Goal: Task Accomplishment & Management: Complete application form

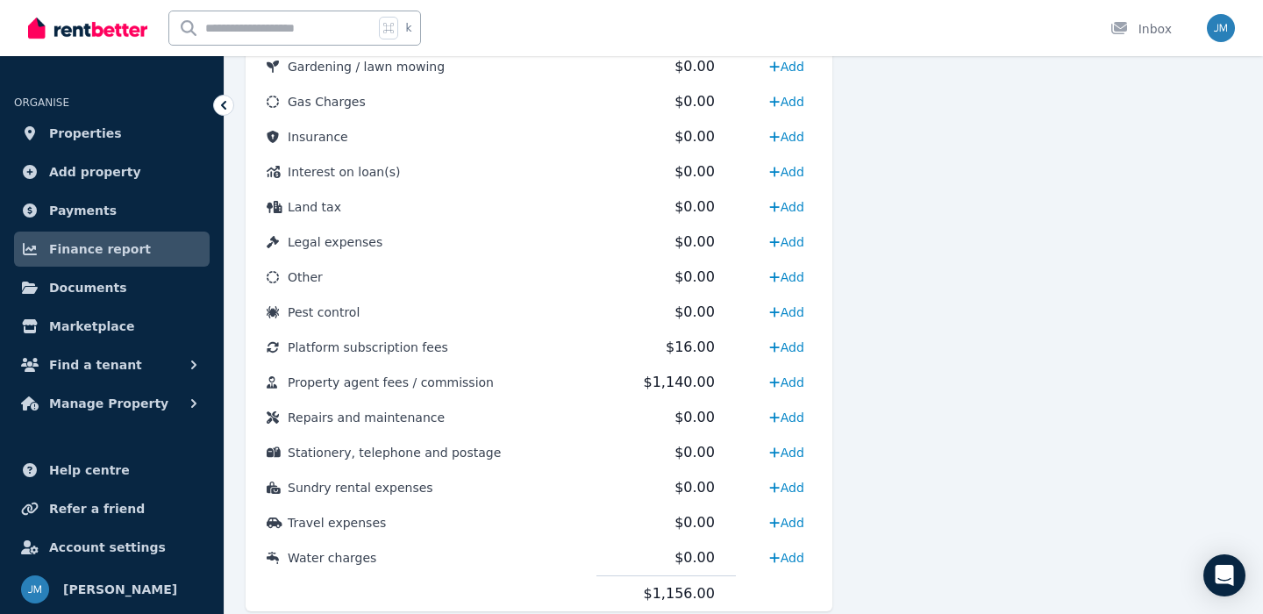
scroll to position [914, 0]
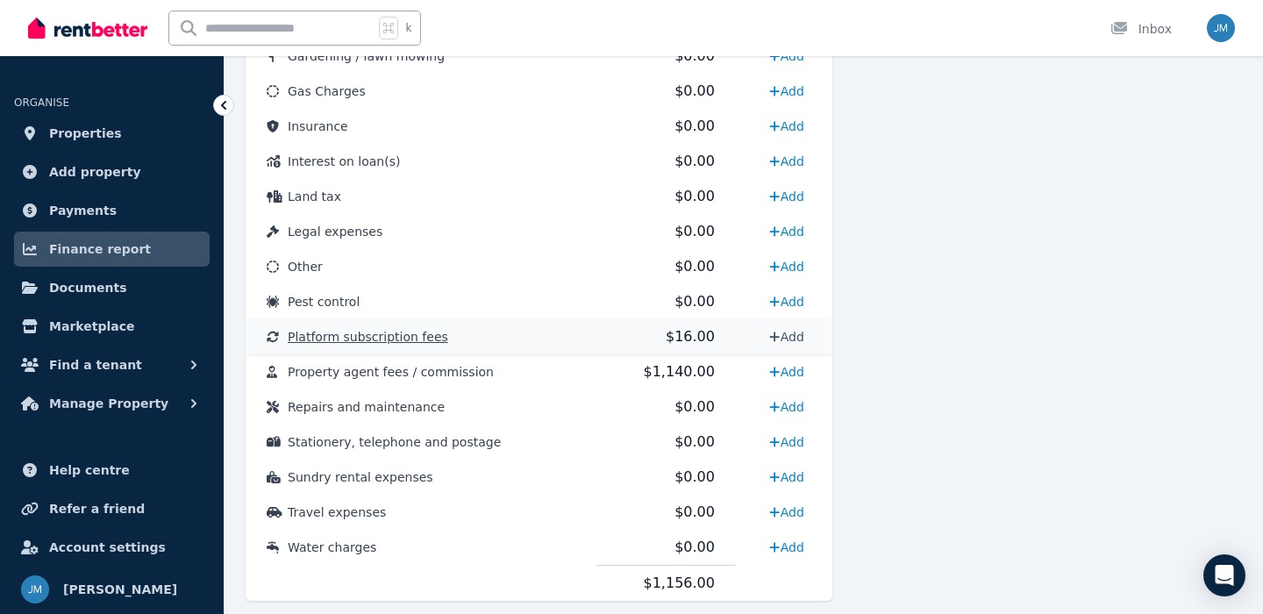
click at [779, 331] on link "Add" at bounding box center [786, 337] width 48 height 28
select select "**********"
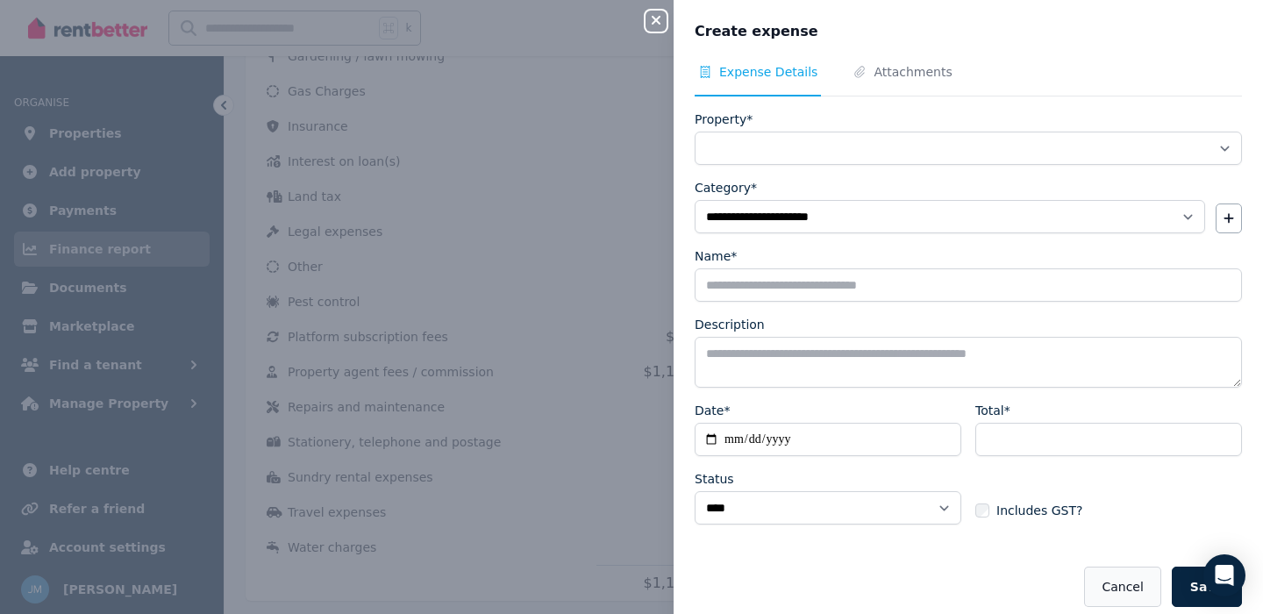
click at [1120, 587] on button "Cancel" at bounding box center [1122, 586] width 76 height 40
select select
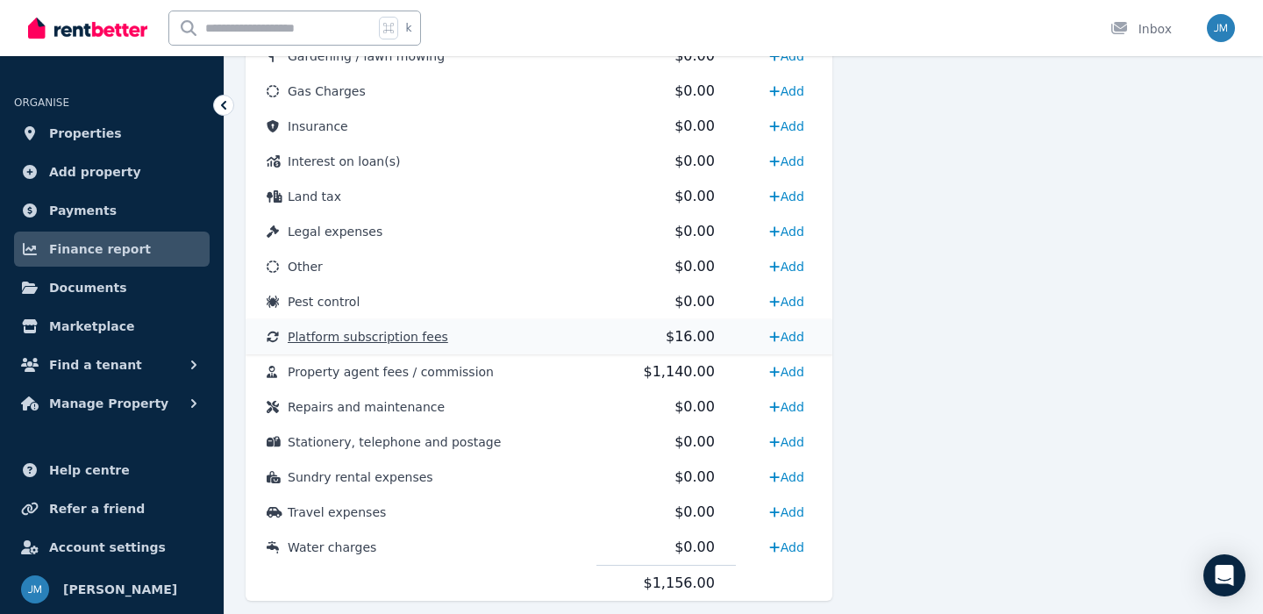
click at [430, 340] on span "Platform subscription fees" at bounding box center [368, 337] width 160 height 14
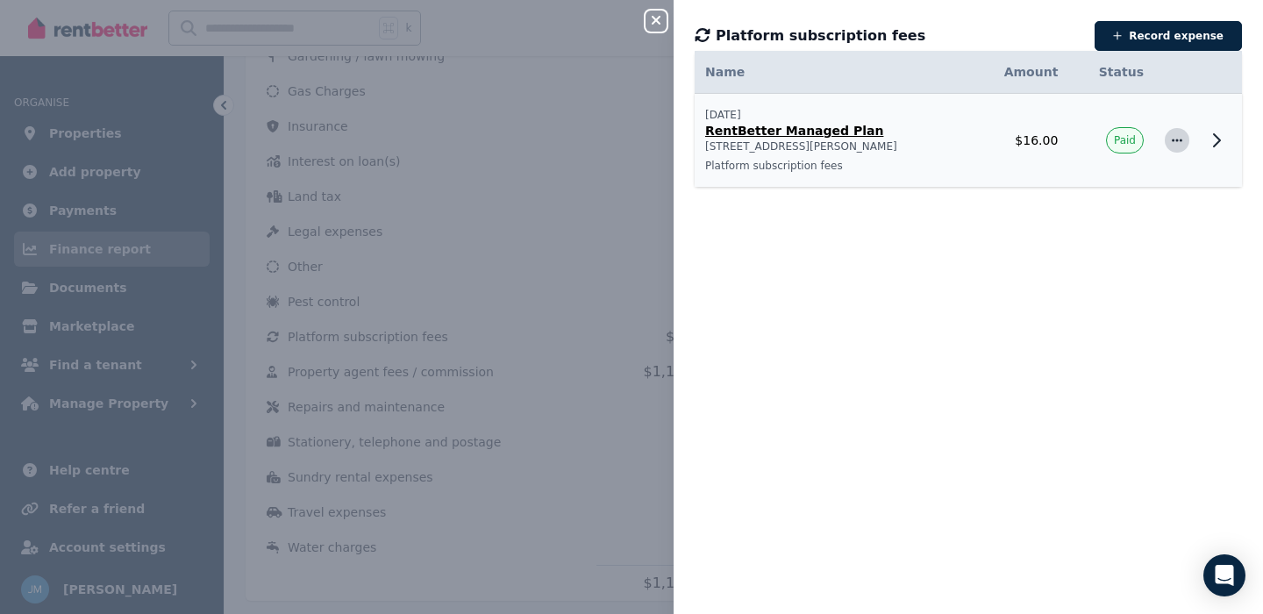
click at [1173, 144] on icon "button" at bounding box center [1177, 140] width 14 height 12
click at [1091, 226] on span "Delete expense" at bounding box center [1119, 222] width 112 height 21
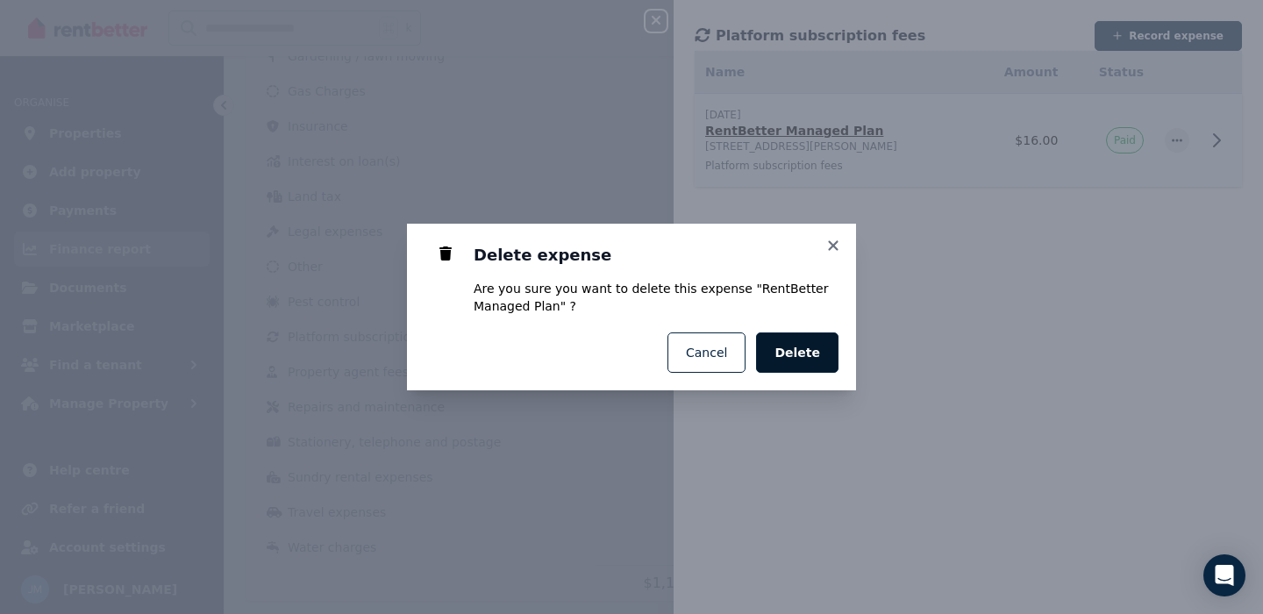
click at [820, 357] on button "Delete" at bounding box center [797, 352] width 82 height 40
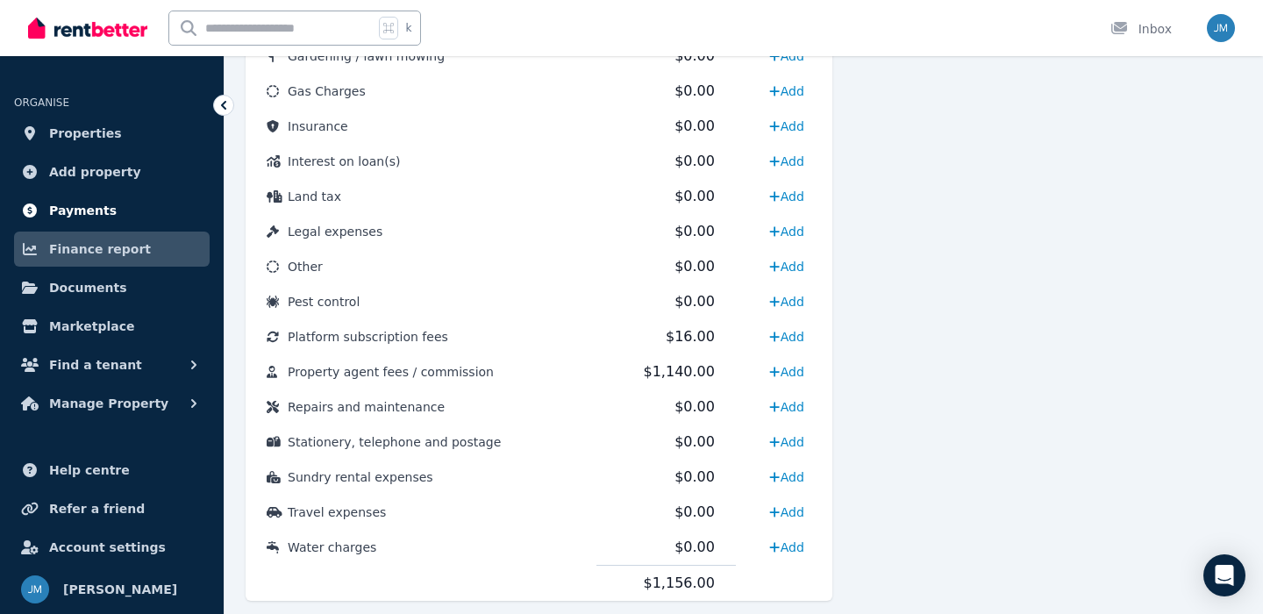
click at [108, 217] on link "Payments" at bounding box center [112, 210] width 196 height 35
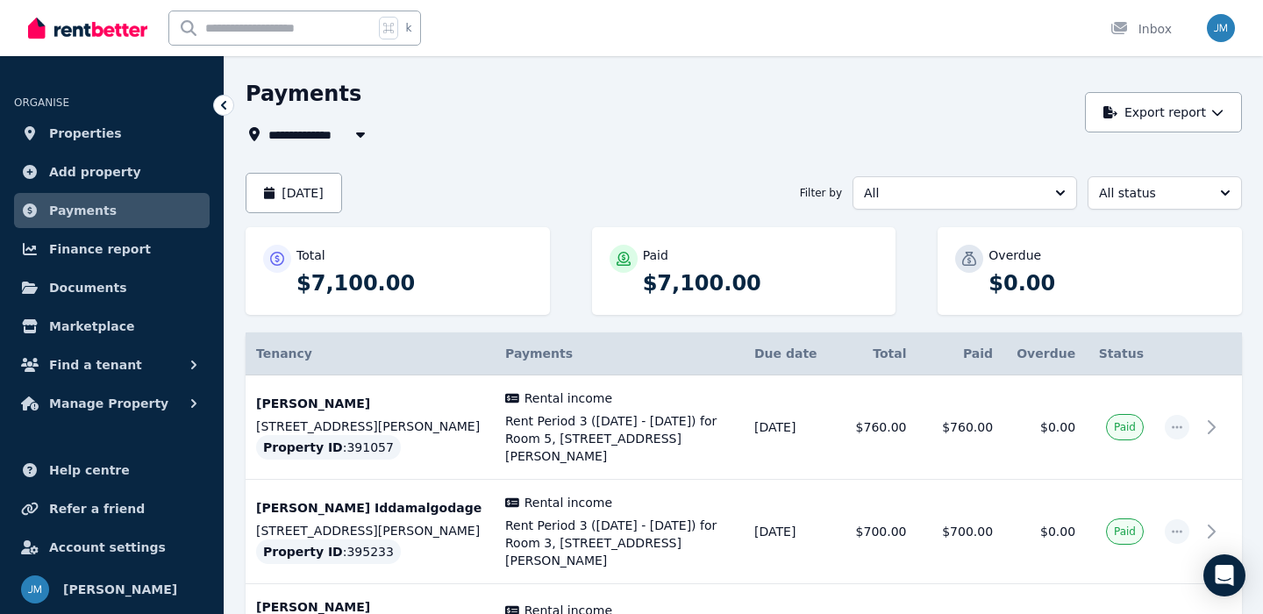
scroll to position [56, 0]
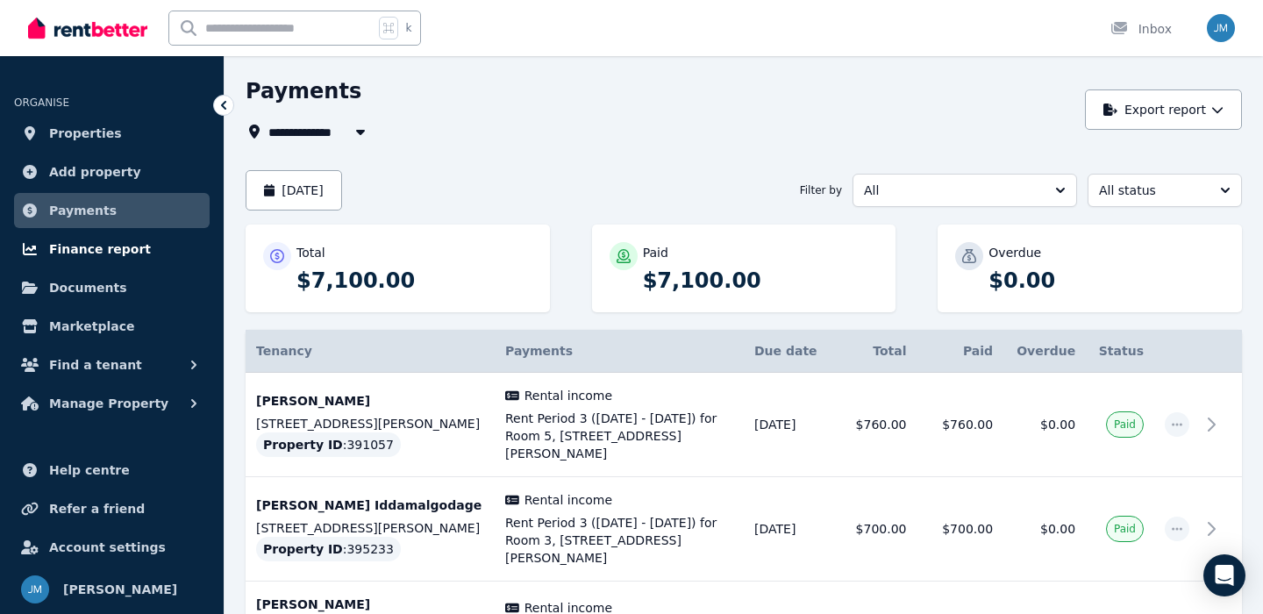
click at [152, 243] on link "Finance report" at bounding box center [112, 248] width 196 height 35
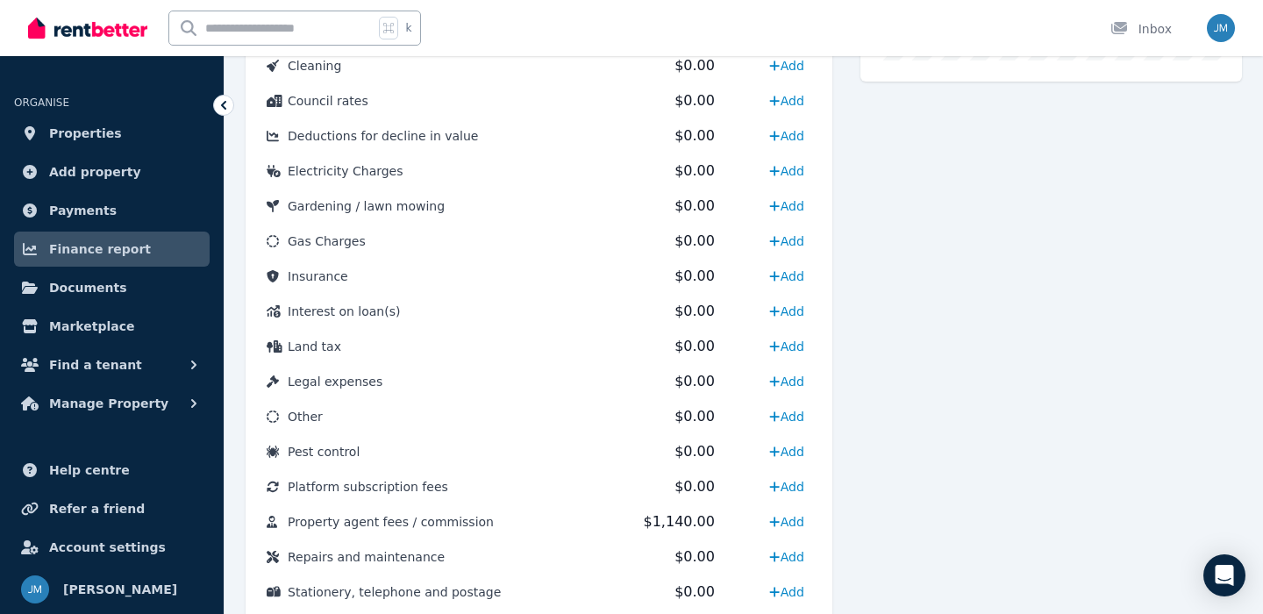
scroll to position [909, 0]
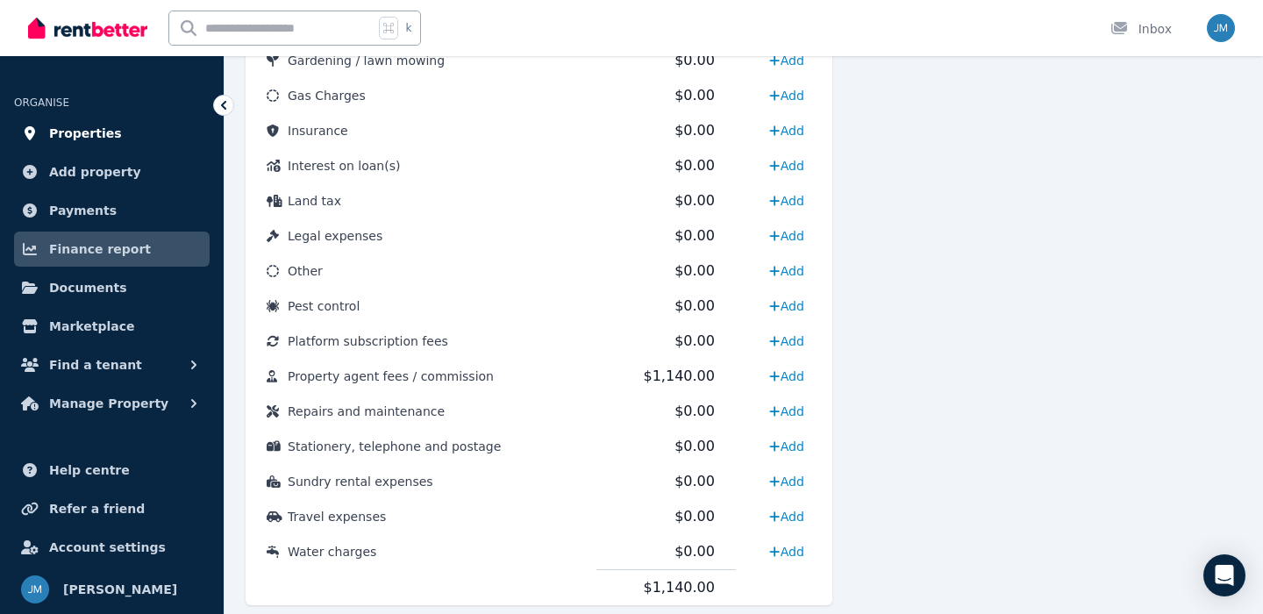
click at [155, 124] on link "Properties" at bounding box center [112, 133] width 196 height 35
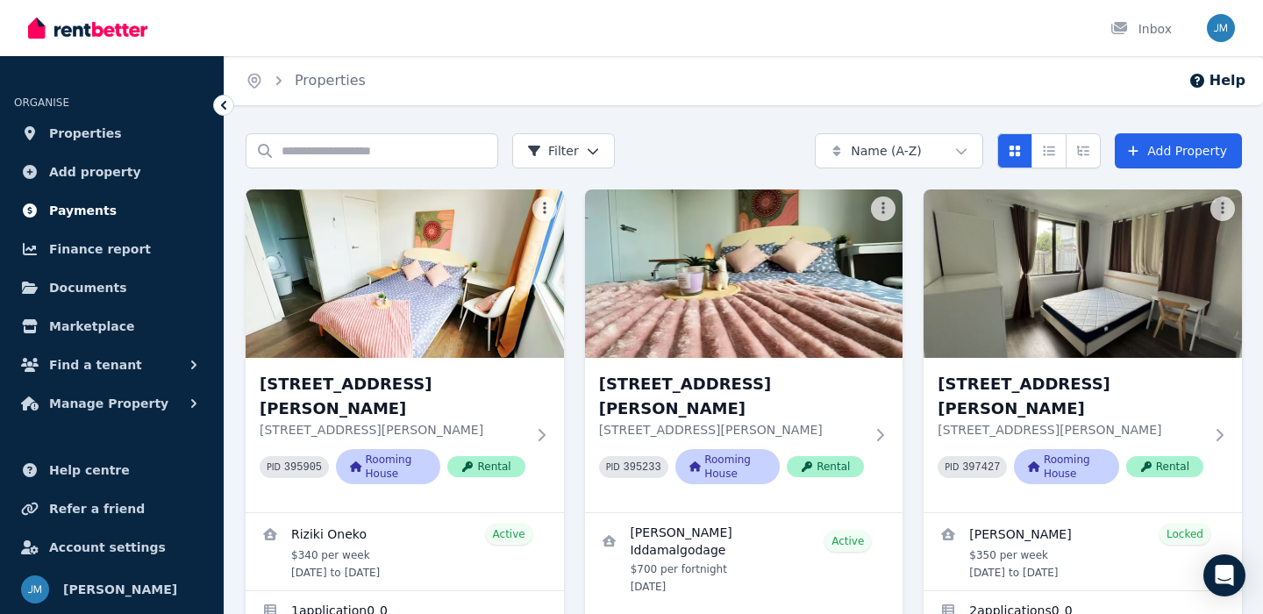
click at [137, 206] on link "Payments" at bounding box center [112, 210] width 196 height 35
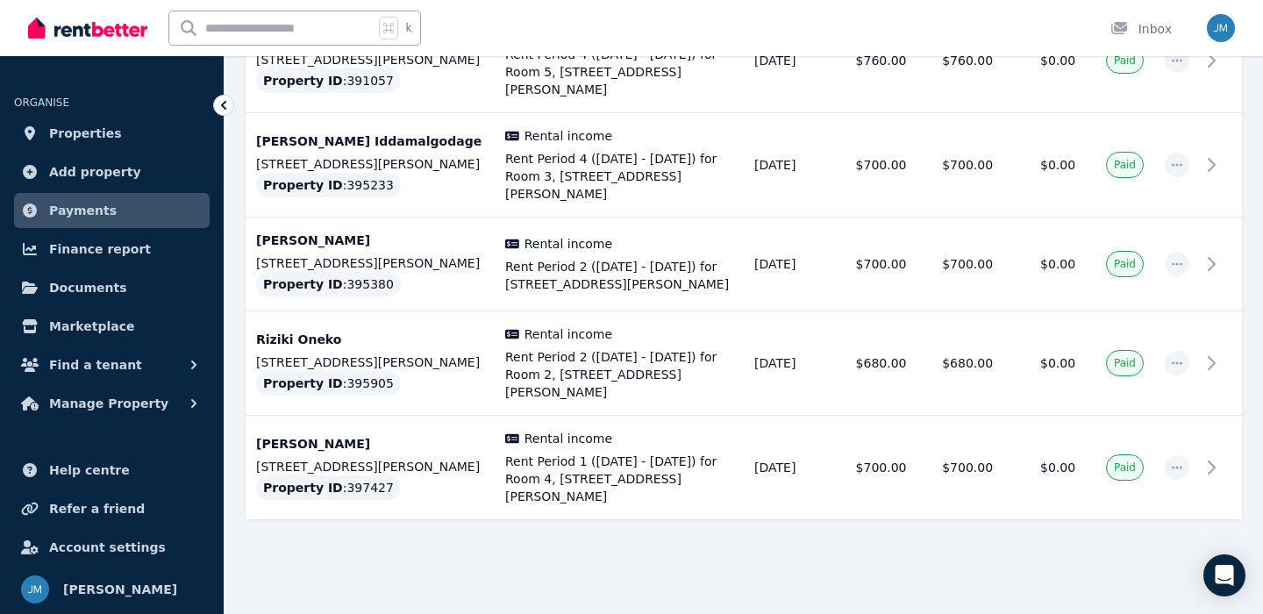
scroll to position [837, 0]
click at [436, 486] on td "Santiago Viveros Room 4, Unit 1/55 Clayton Rd Property ID : 397427" at bounding box center [370, 468] width 249 height 104
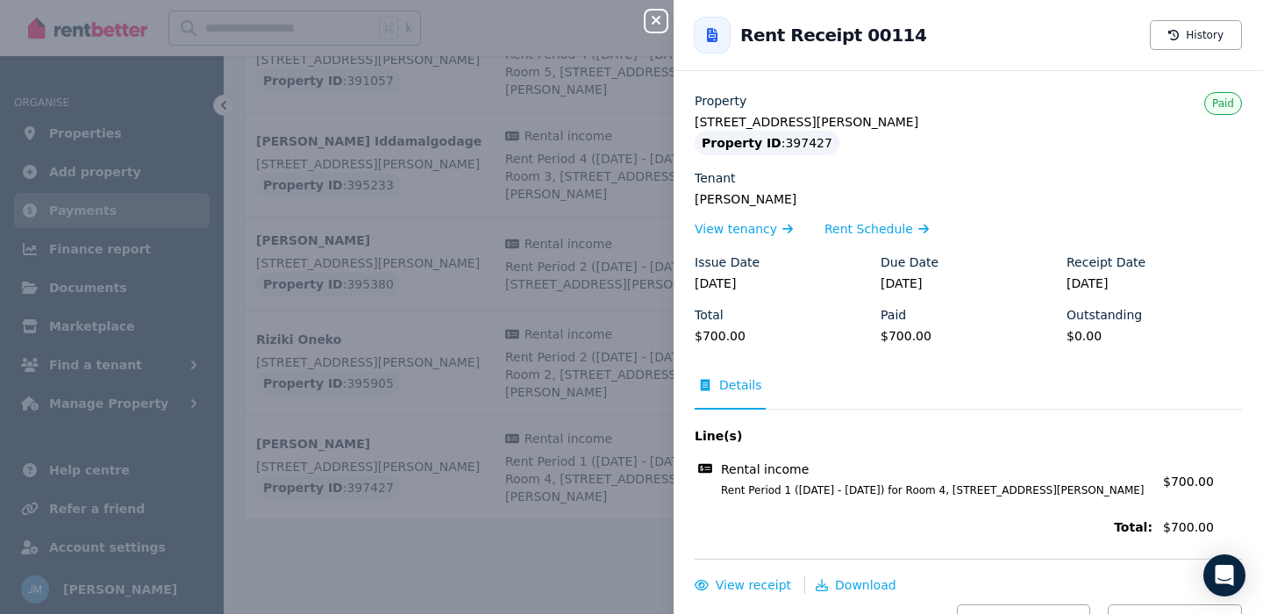
click at [655, 20] on icon "button" at bounding box center [655, 20] width 9 height 9
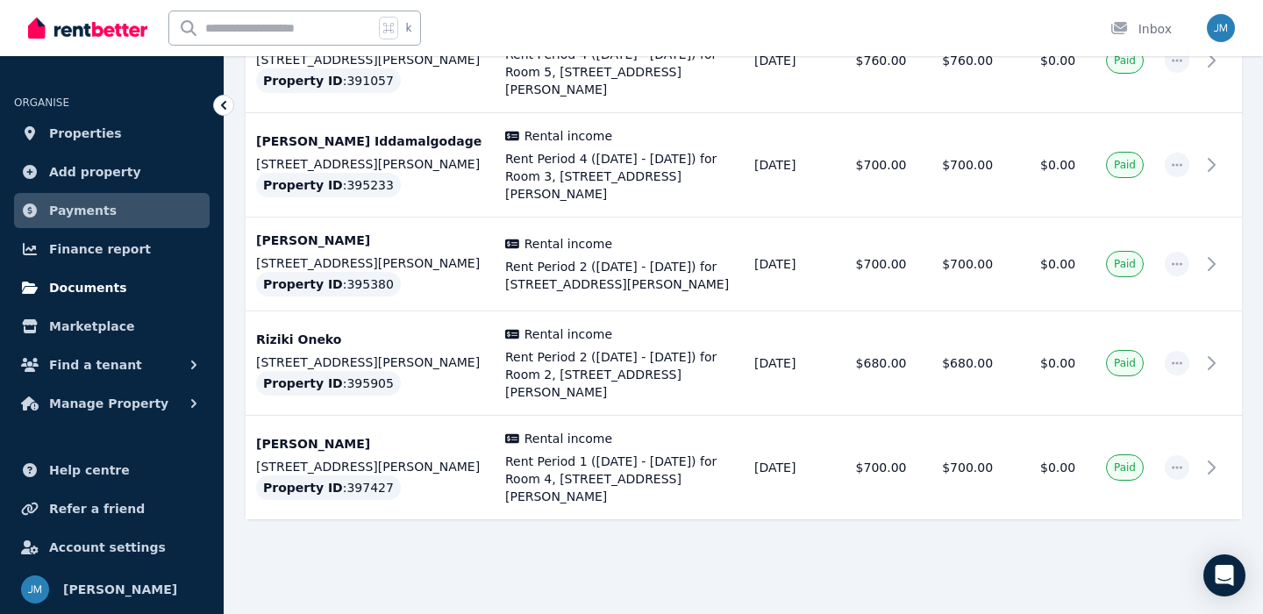
click at [115, 278] on span "Documents" at bounding box center [88, 287] width 78 height 21
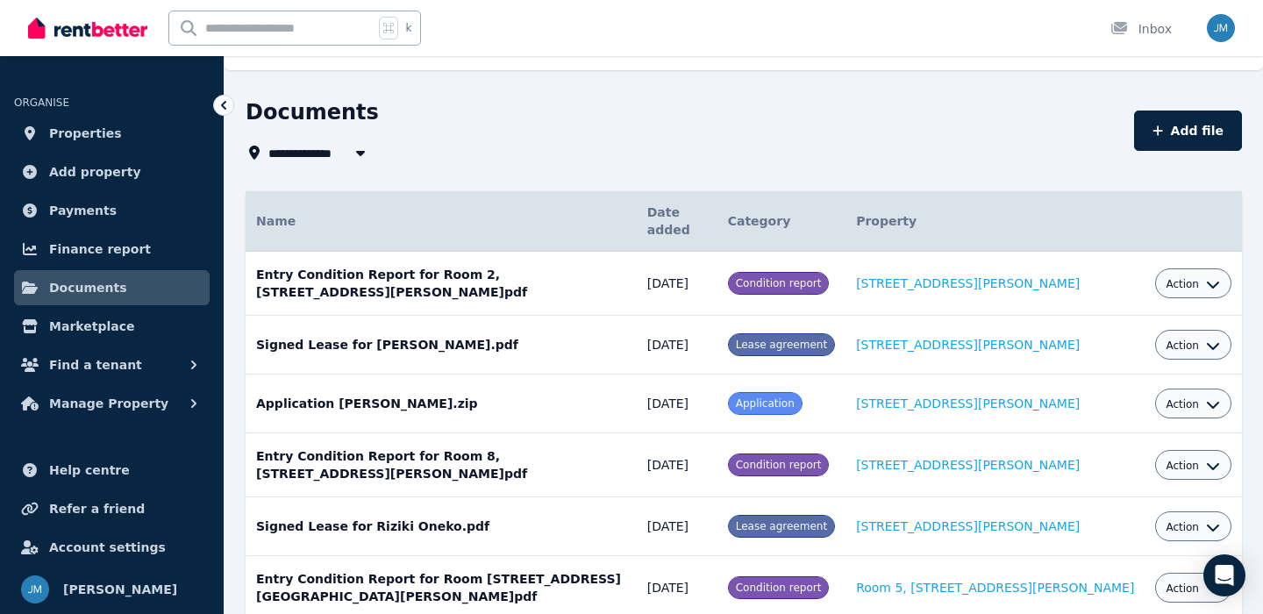
scroll to position [39, 0]
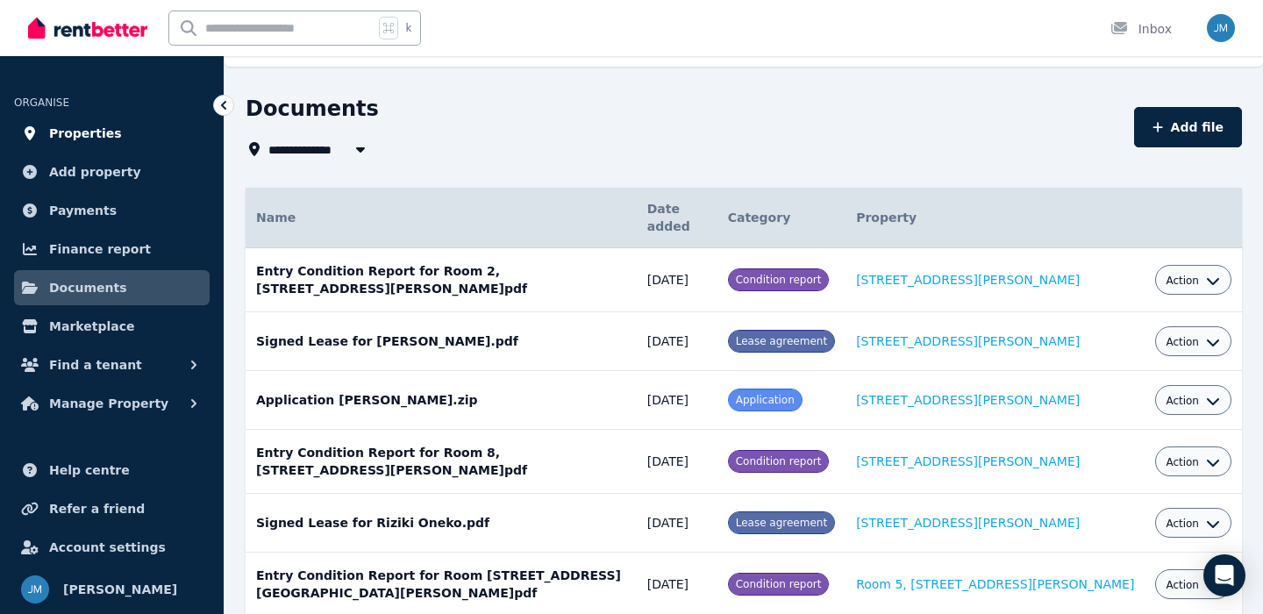
click at [149, 129] on link "Properties" at bounding box center [112, 133] width 196 height 35
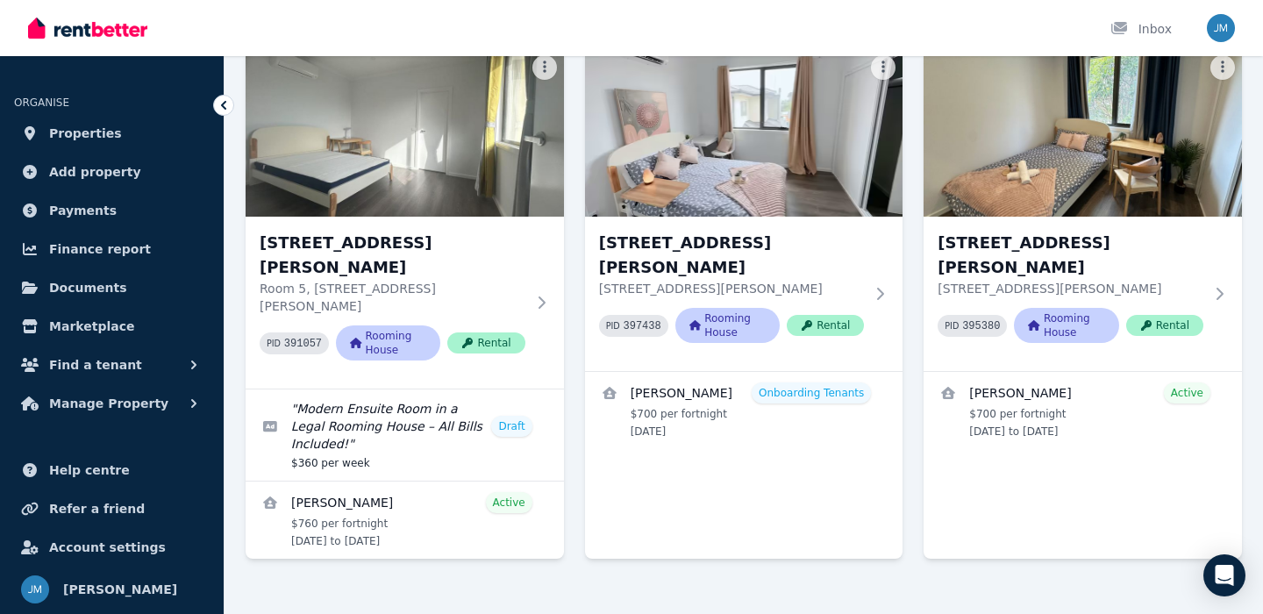
scroll to position [609, 0]
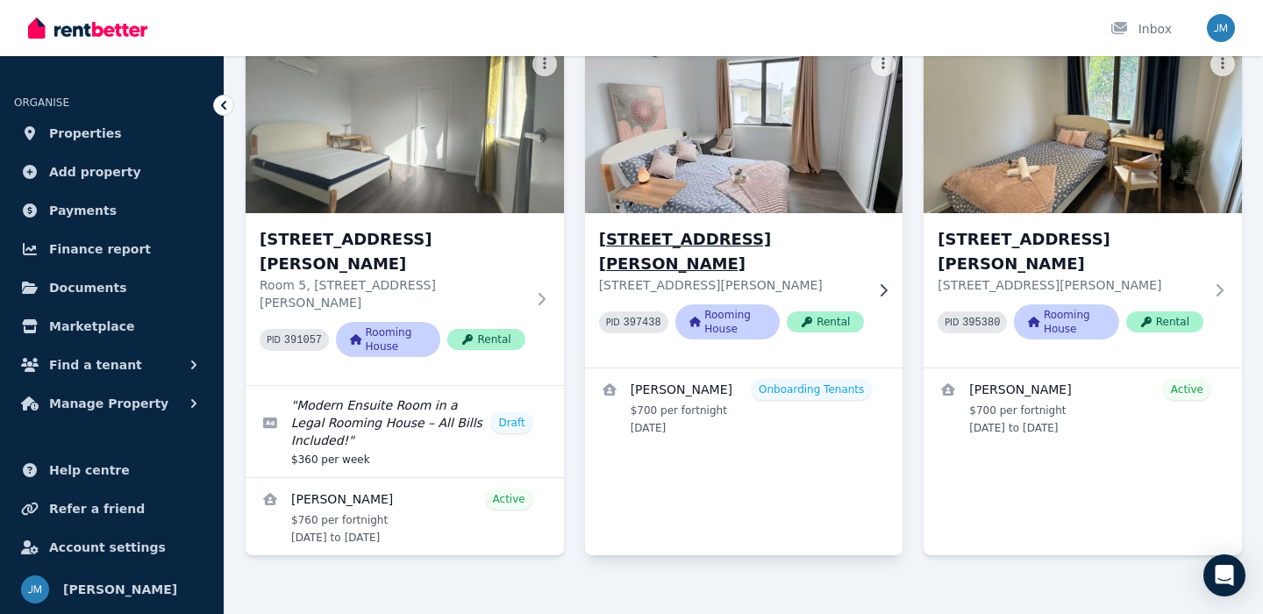
click at [763, 276] on p "Room 6, Unit 2/55 Clayton Rd, Oakleigh East VIC 3166" at bounding box center [732, 285] width 266 height 18
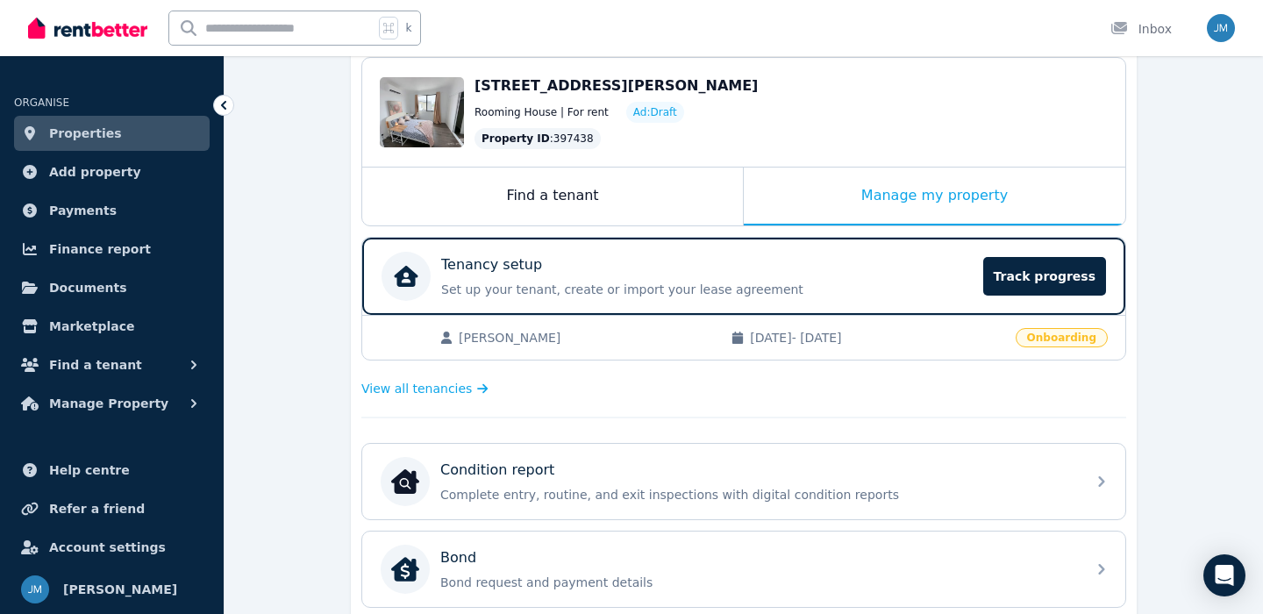
scroll to position [182, 0]
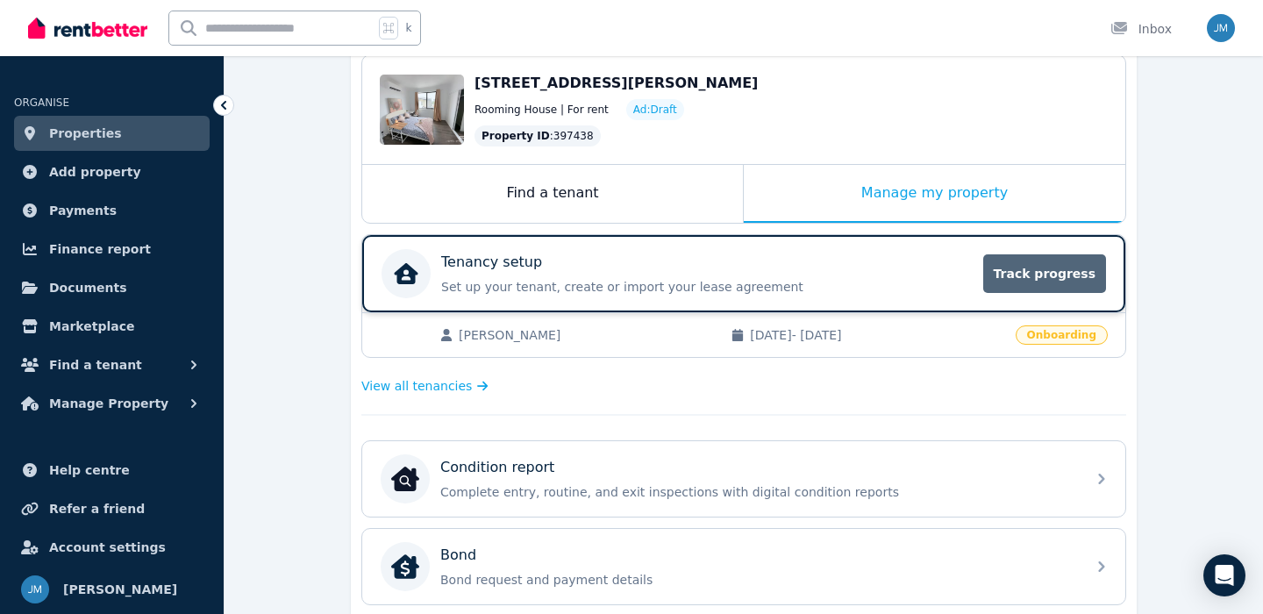
click at [1040, 280] on span "Track progress" at bounding box center [1044, 273] width 123 height 39
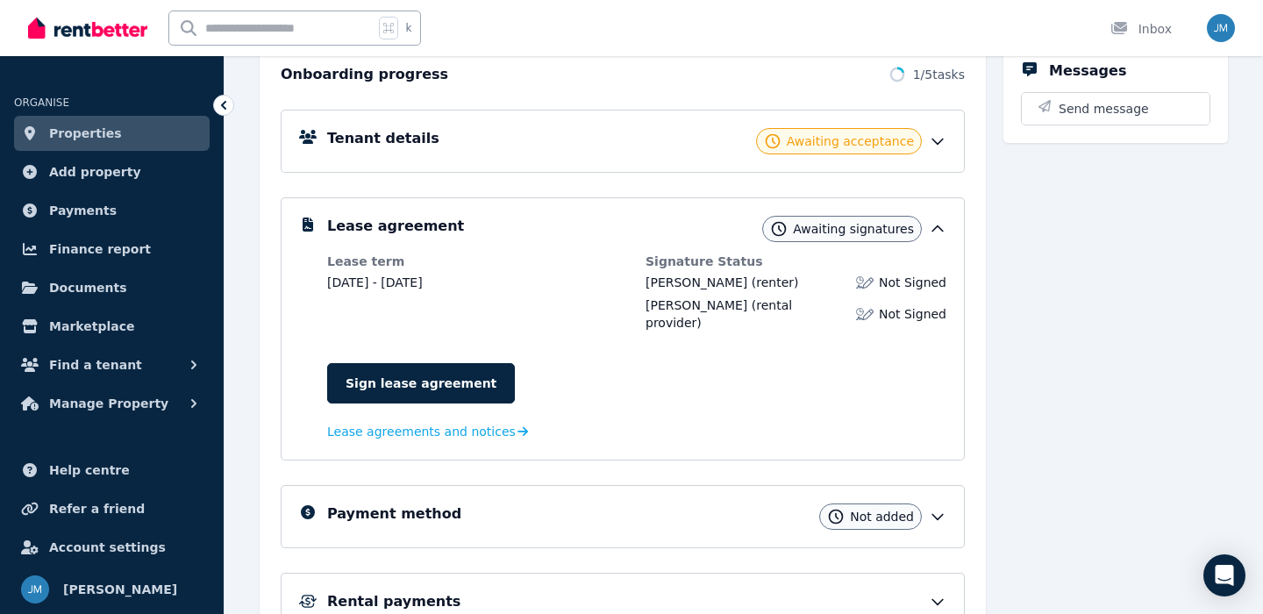
scroll to position [216, 0]
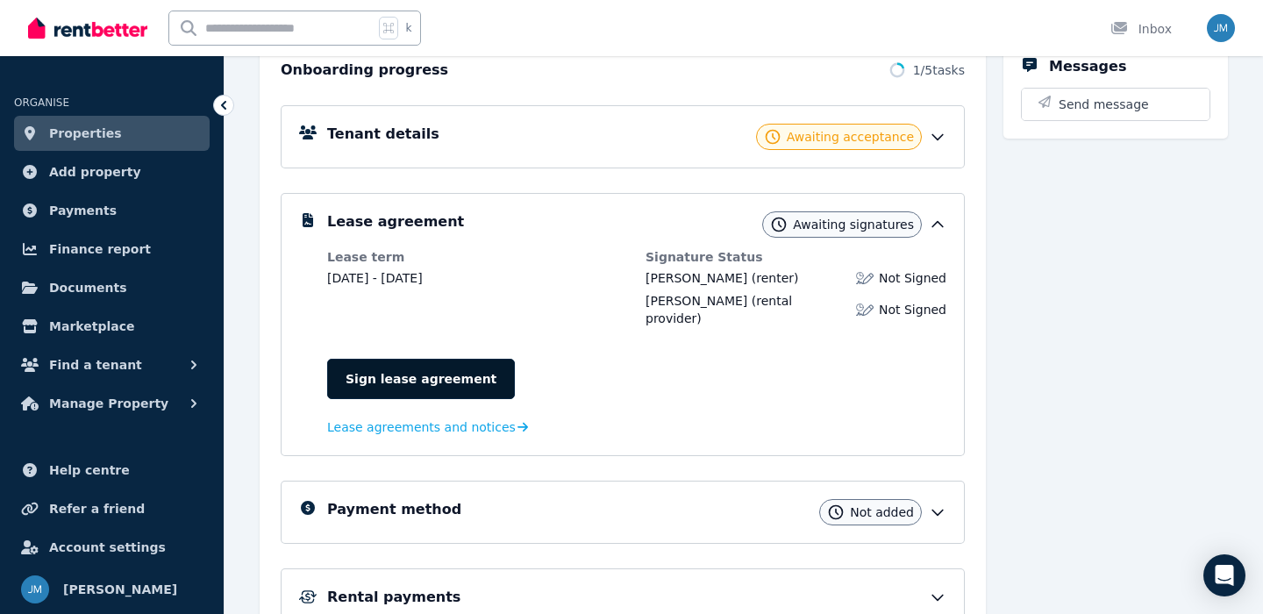
click at [476, 359] on link "Sign lease agreement" at bounding box center [421, 379] width 188 height 40
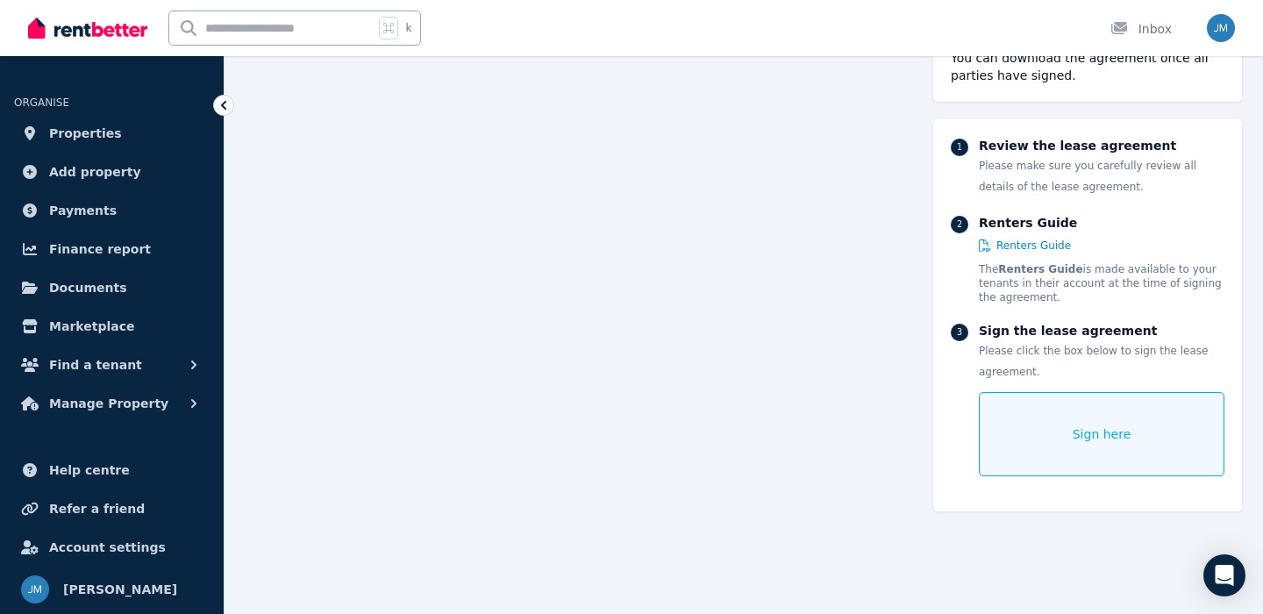
scroll to position [3823, 0]
click at [1029, 437] on div "Sign here" at bounding box center [1102, 434] width 246 height 84
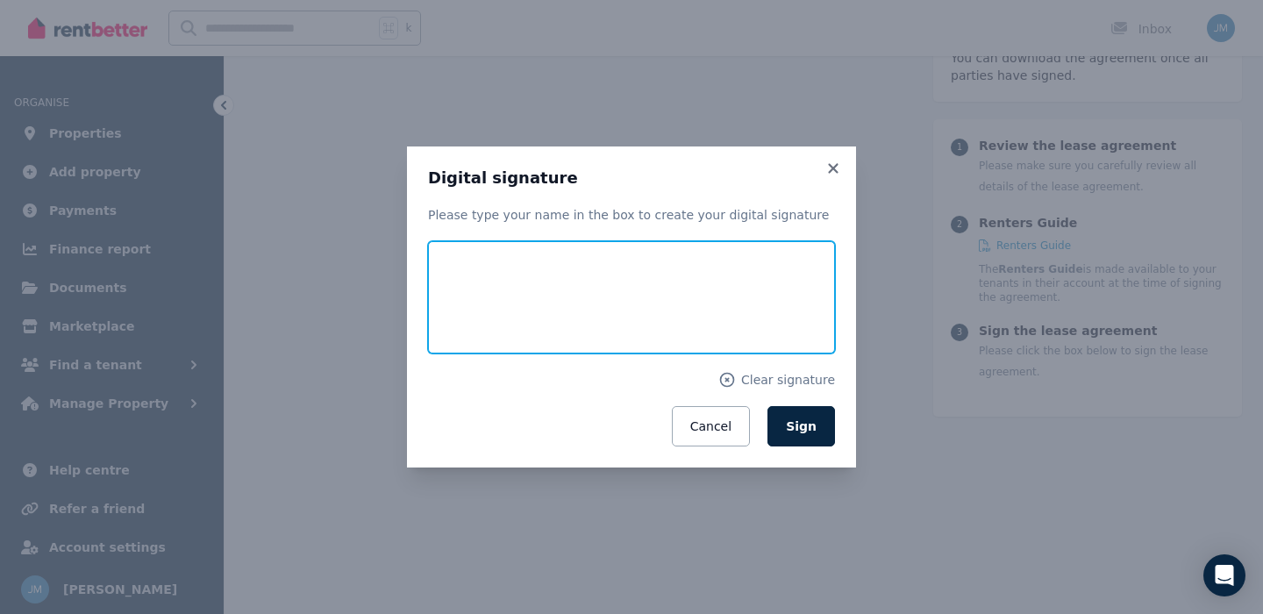
click at [512, 275] on input "text" at bounding box center [631, 297] width 407 height 112
type input "********"
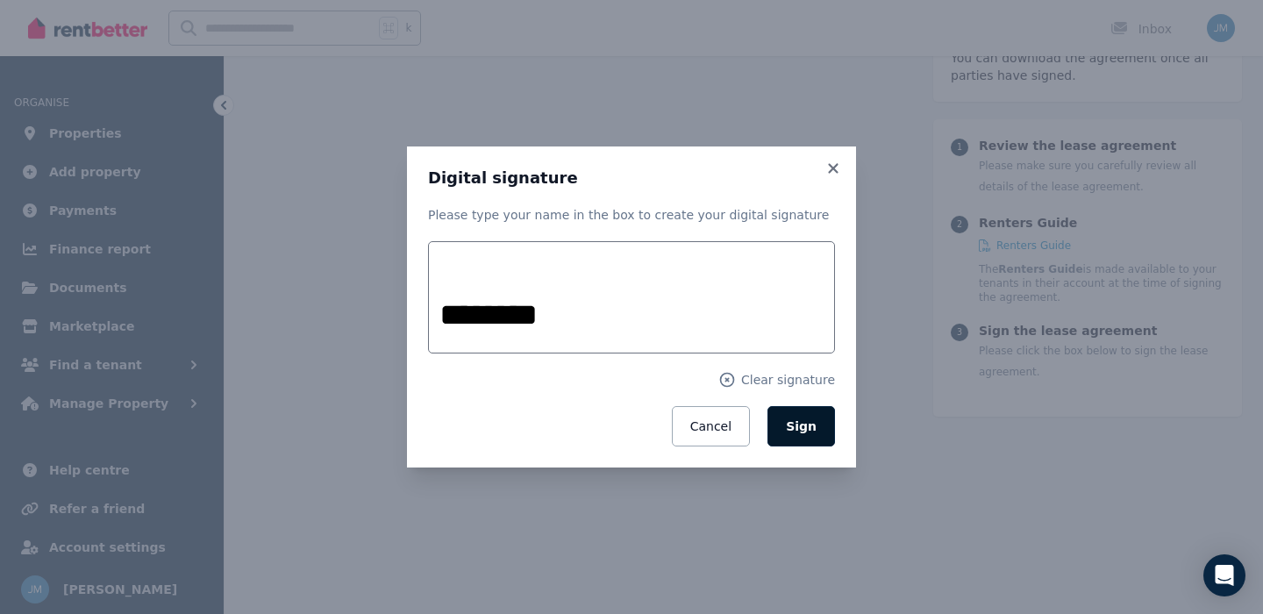
click at [793, 433] on button "Sign" at bounding box center [801, 426] width 68 height 40
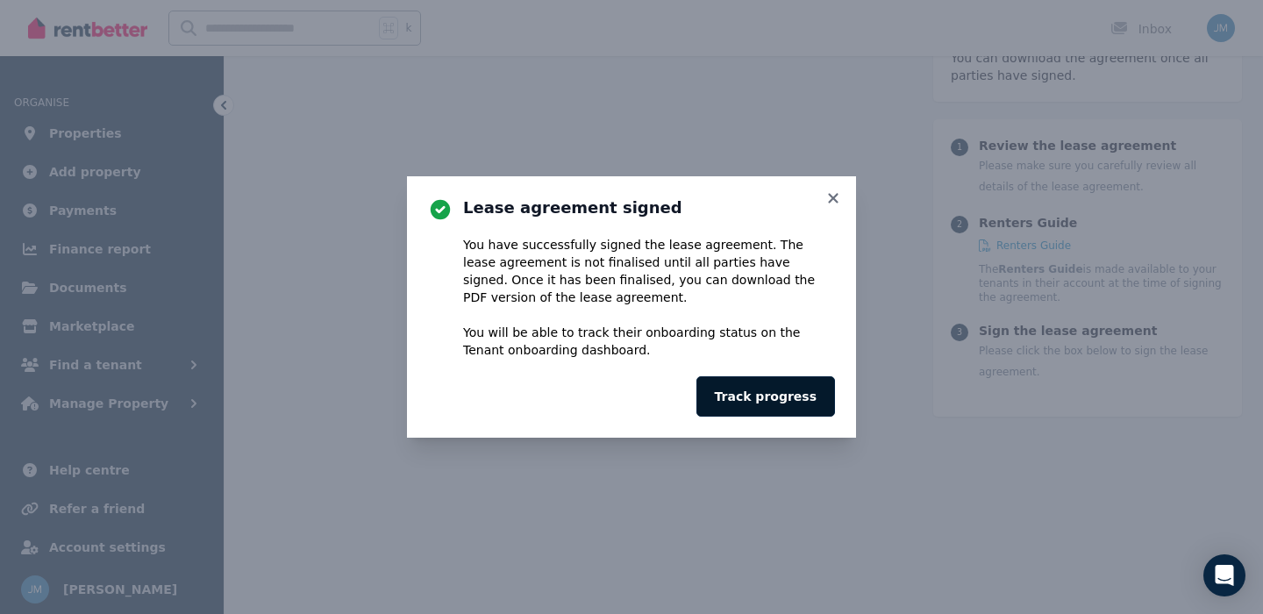
click at [793, 402] on button "Track progress" at bounding box center [765, 396] width 139 height 40
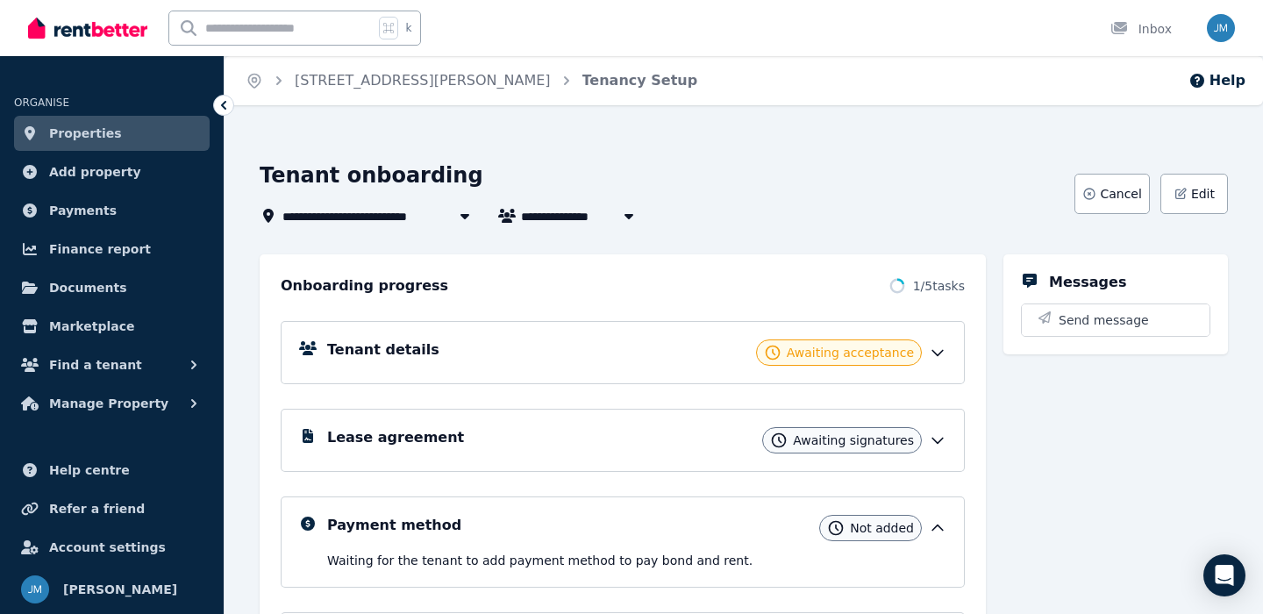
click at [601, 337] on div "Tenant details Awaiting acceptance" at bounding box center [623, 352] width 684 height 63
click at [601, 351] on div "Tenant details Awaiting acceptance" at bounding box center [636, 352] width 619 height 26
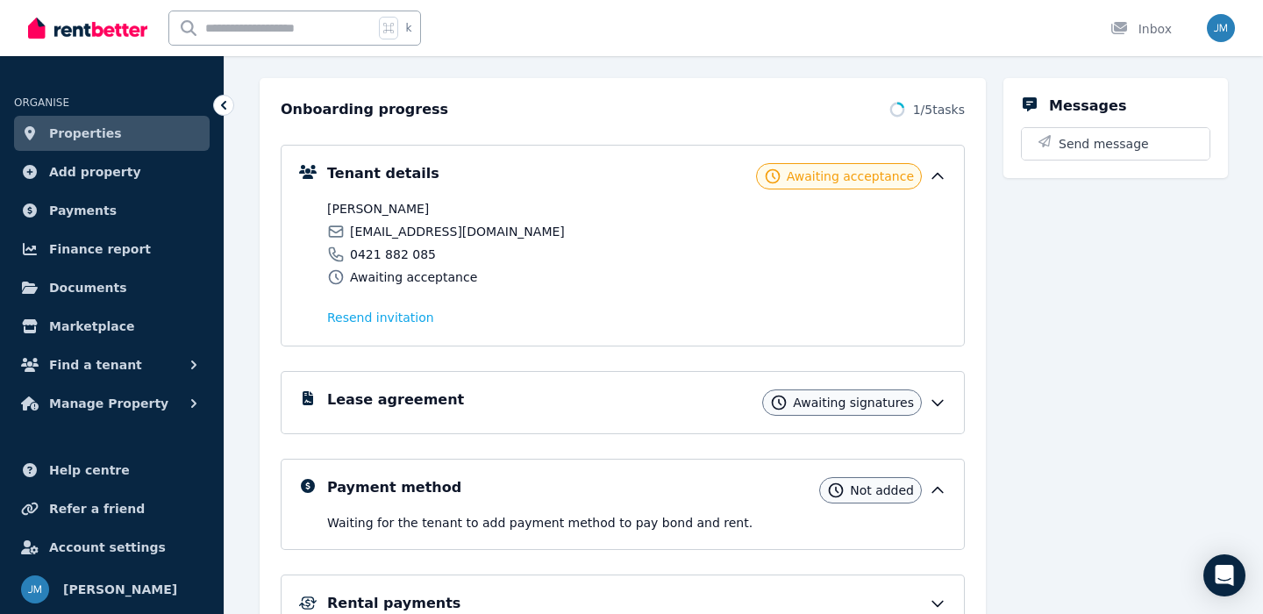
scroll to position [219, 0]
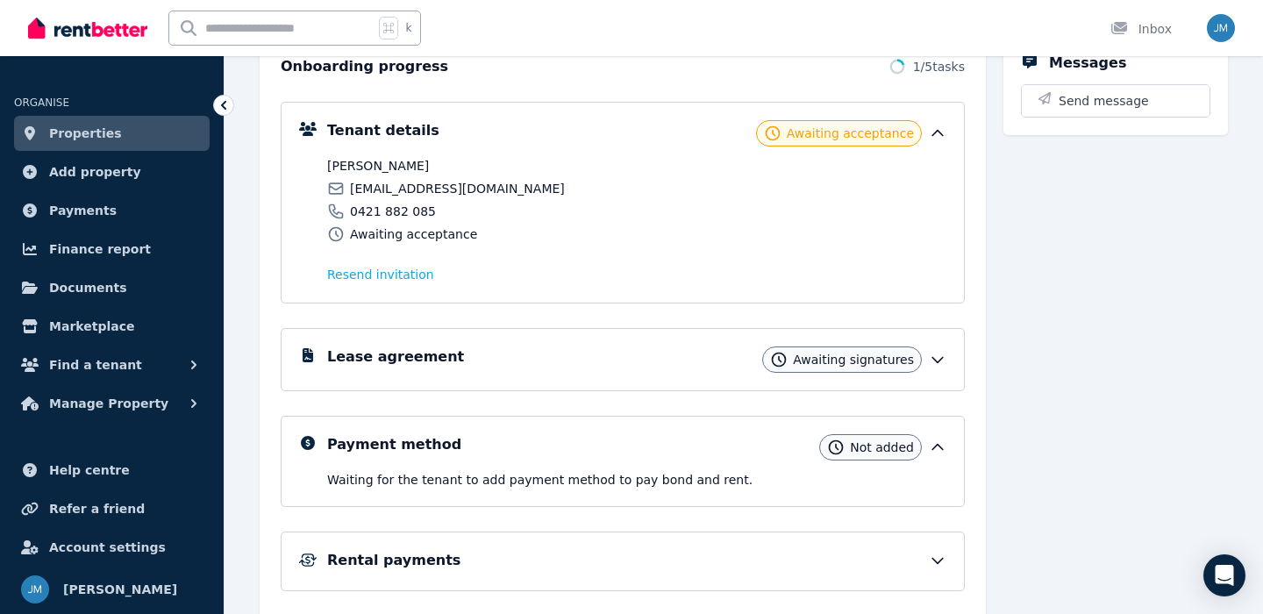
click at [609, 355] on div "Lease agreement Awaiting signatures" at bounding box center [636, 359] width 619 height 26
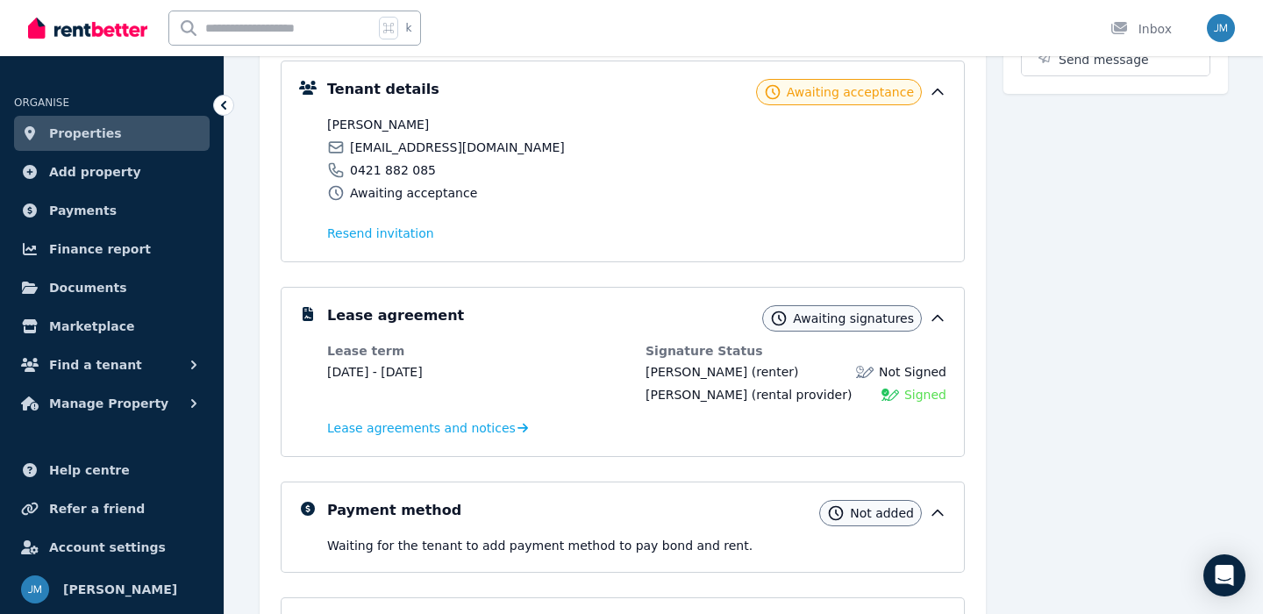
scroll to position [274, 0]
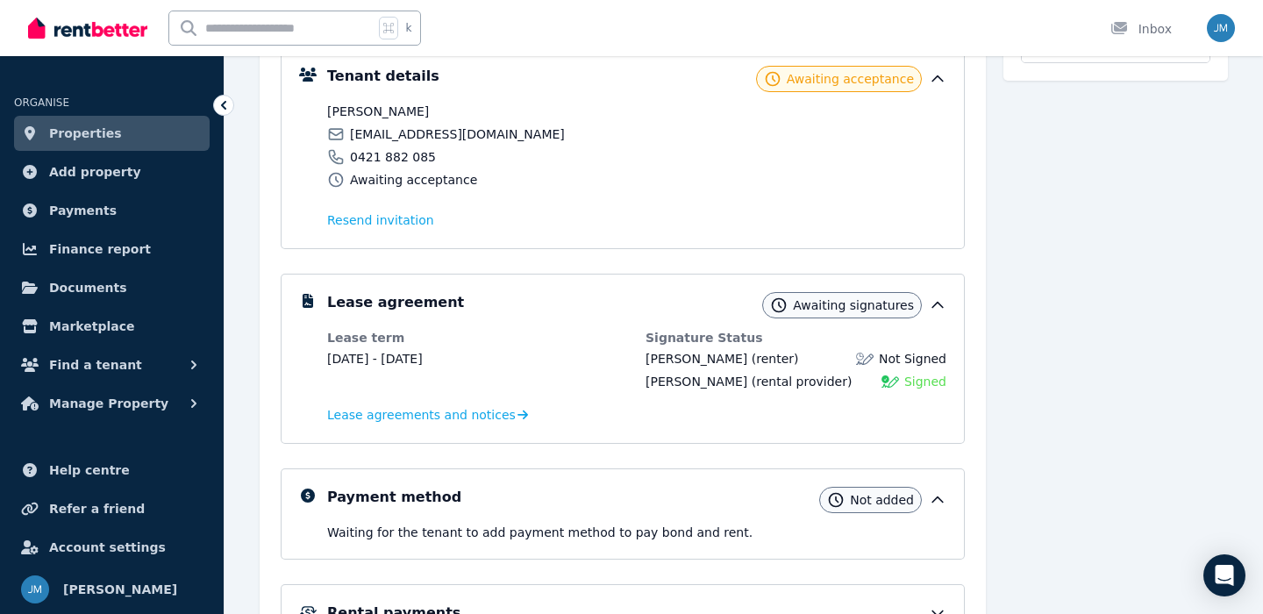
click at [125, 143] on link "Properties" at bounding box center [112, 133] width 196 height 35
